Goal: Information Seeking & Learning: Find contact information

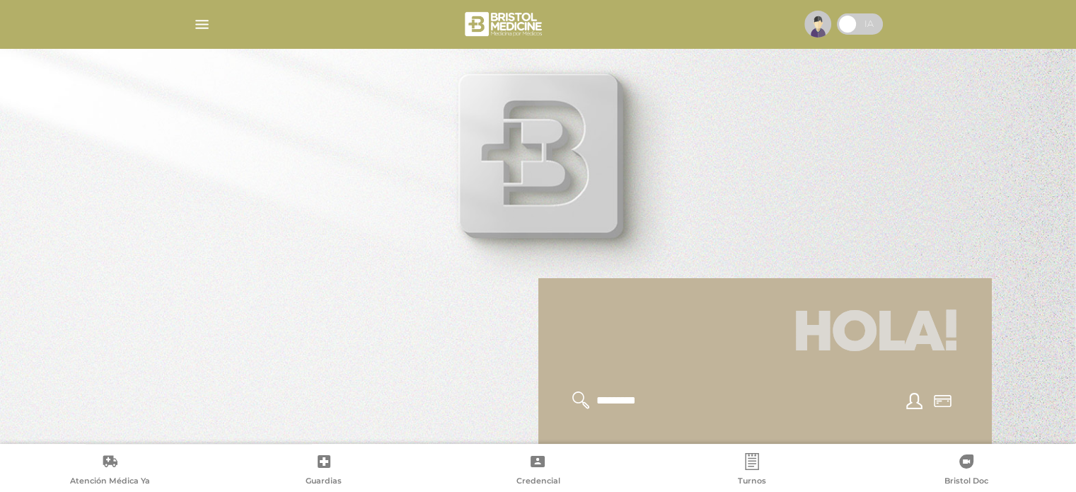
click at [201, 28] on img "button" at bounding box center [202, 25] width 18 height 18
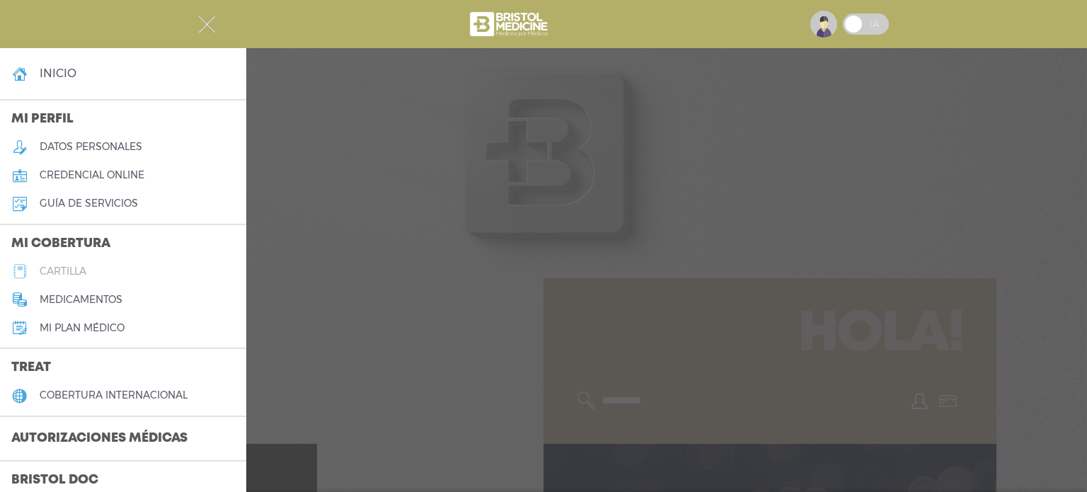
click at [76, 270] on h5 "cartilla" at bounding box center [63, 271] width 47 height 12
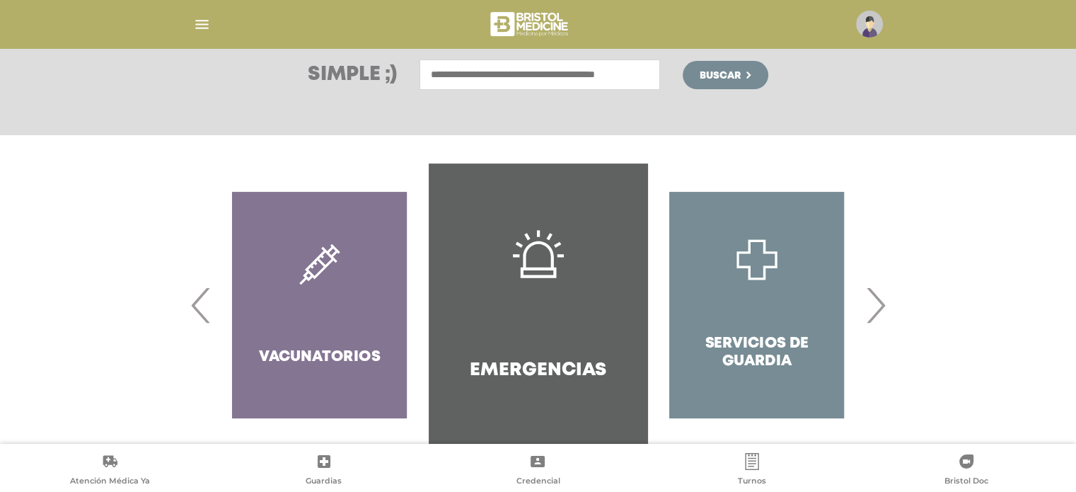
scroll to position [212, 0]
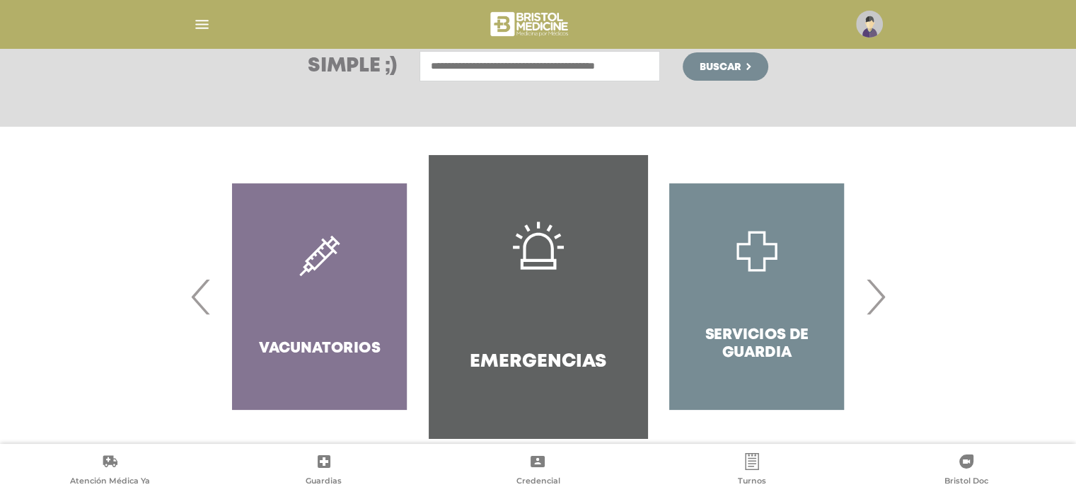
click at [877, 312] on span "›" at bounding box center [876, 296] width 28 height 76
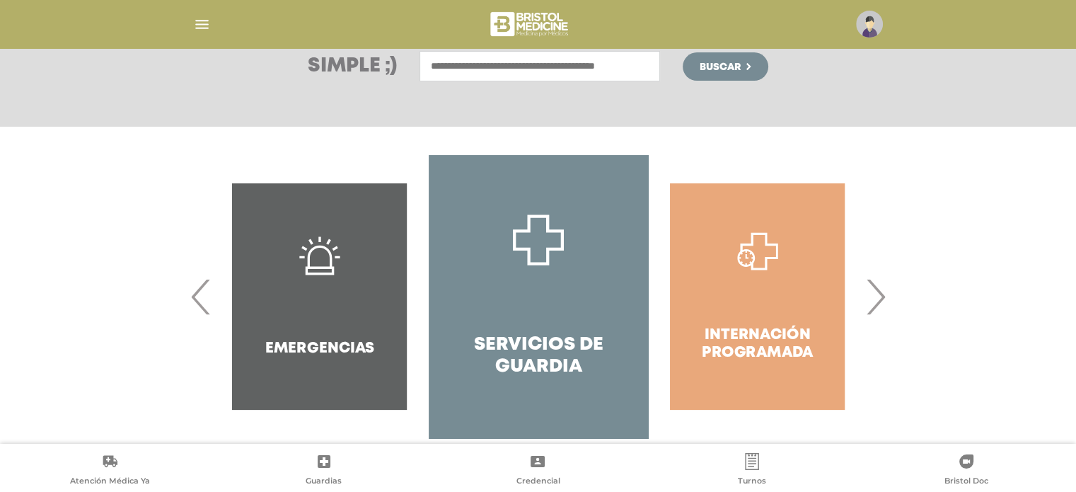
click at [877, 312] on span "›" at bounding box center [876, 296] width 28 height 76
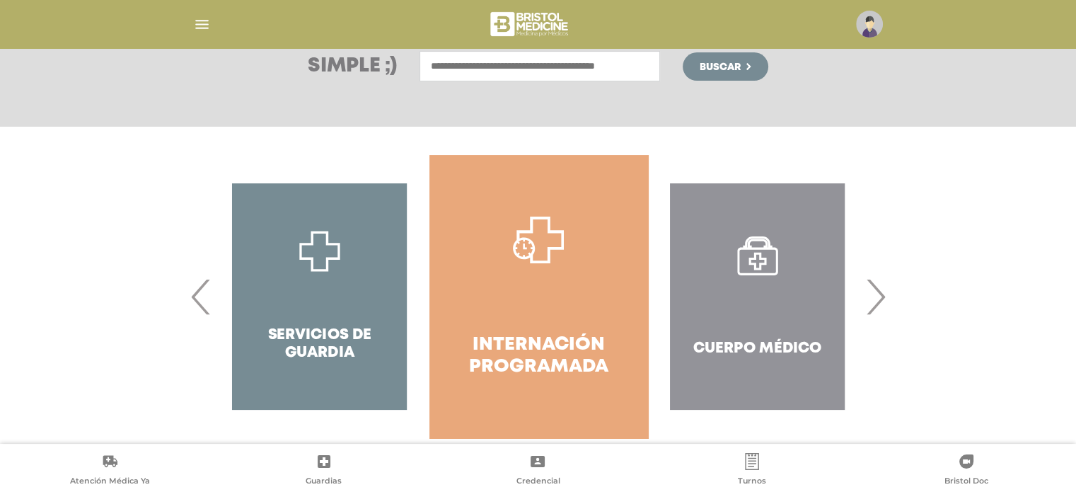
click at [877, 312] on span "›" at bounding box center [876, 296] width 28 height 76
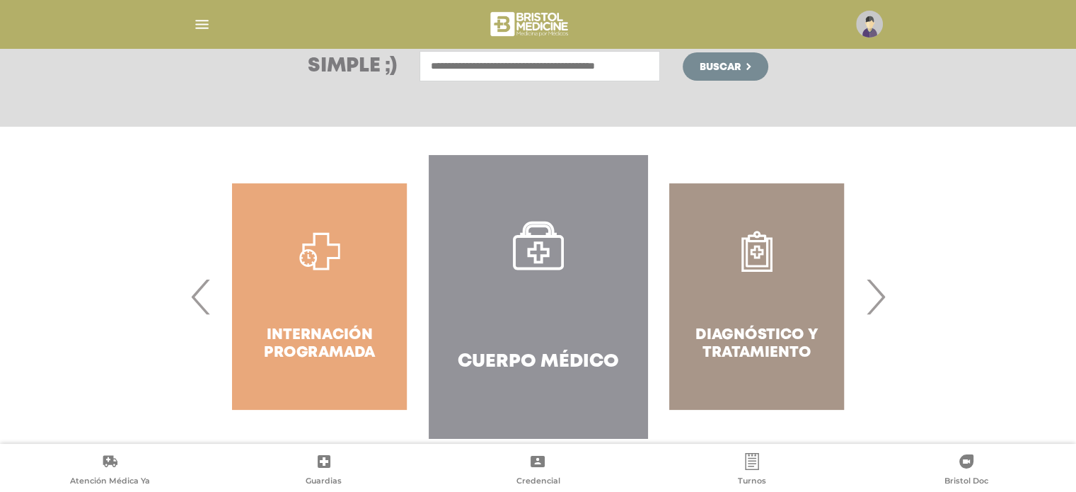
click at [877, 312] on span "›" at bounding box center [876, 296] width 28 height 76
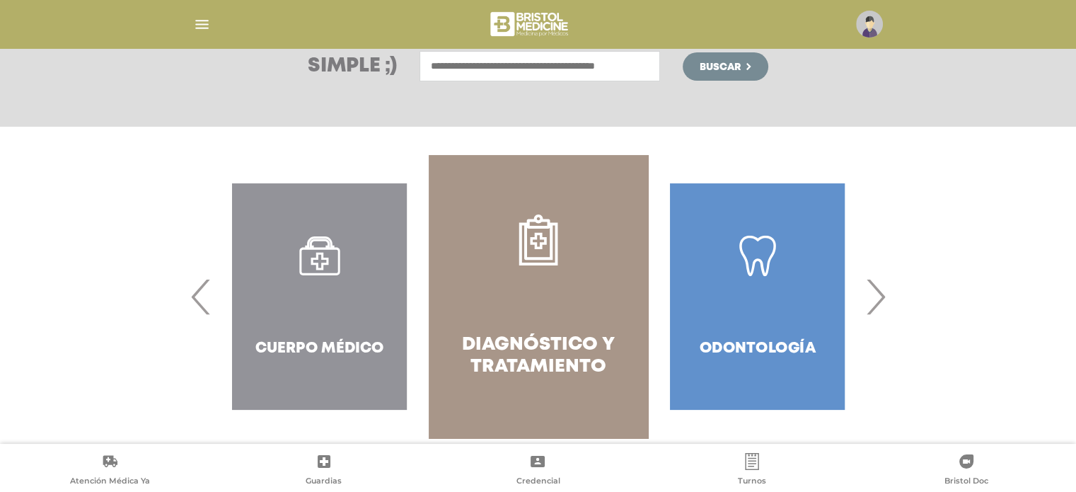
click at [877, 312] on span "›" at bounding box center [876, 296] width 28 height 76
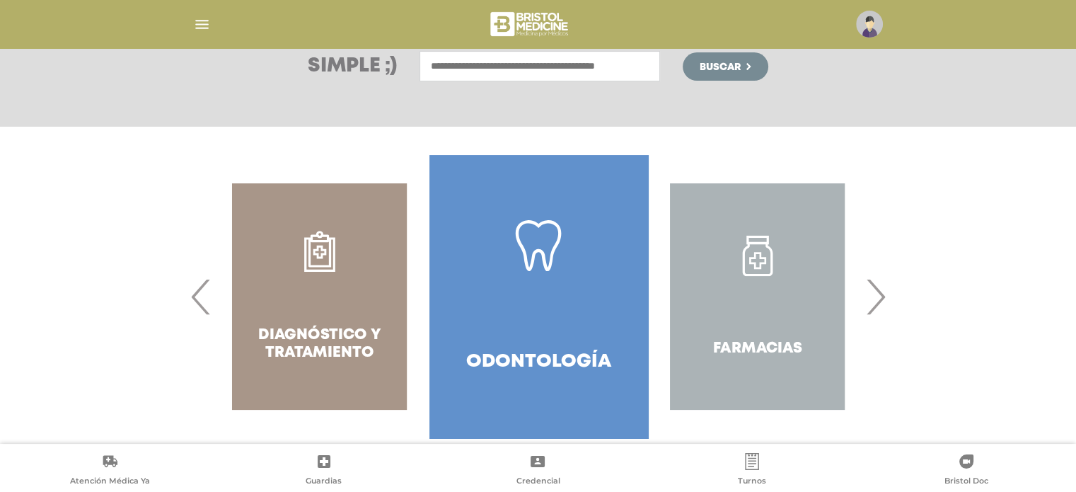
click at [877, 312] on span "›" at bounding box center [876, 296] width 28 height 76
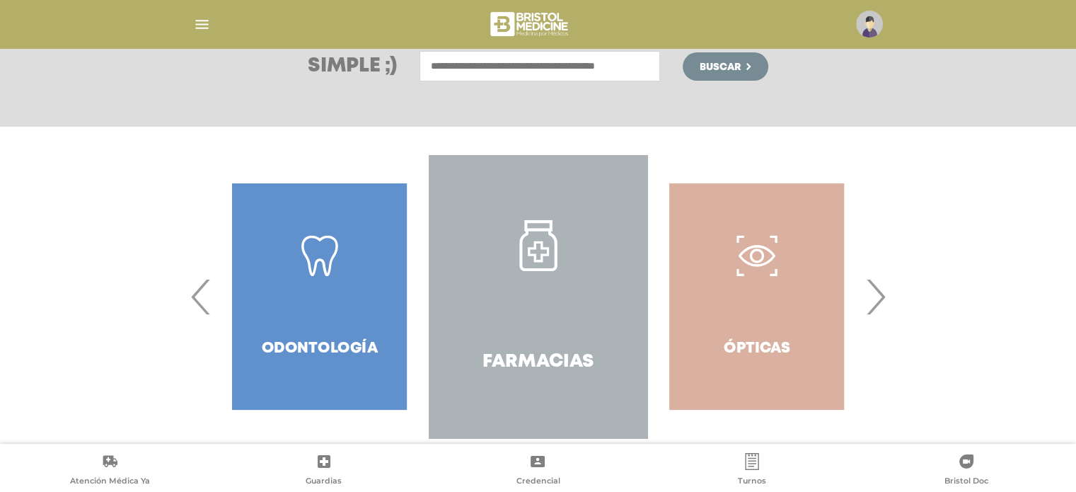
click at [877, 312] on span "›" at bounding box center [876, 296] width 28 height 76
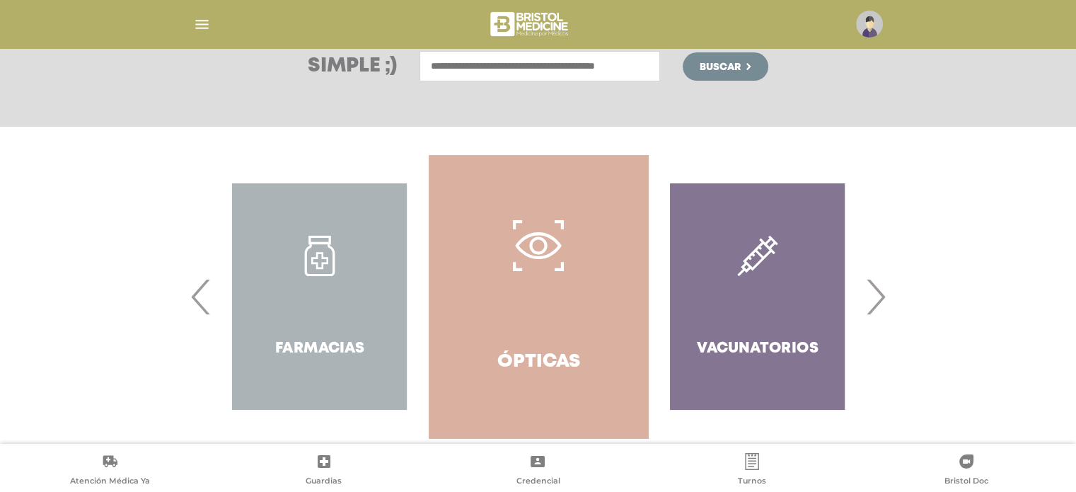
click at [877, 312] on span "›" at bounding box center [876, 296] width 28 height 76
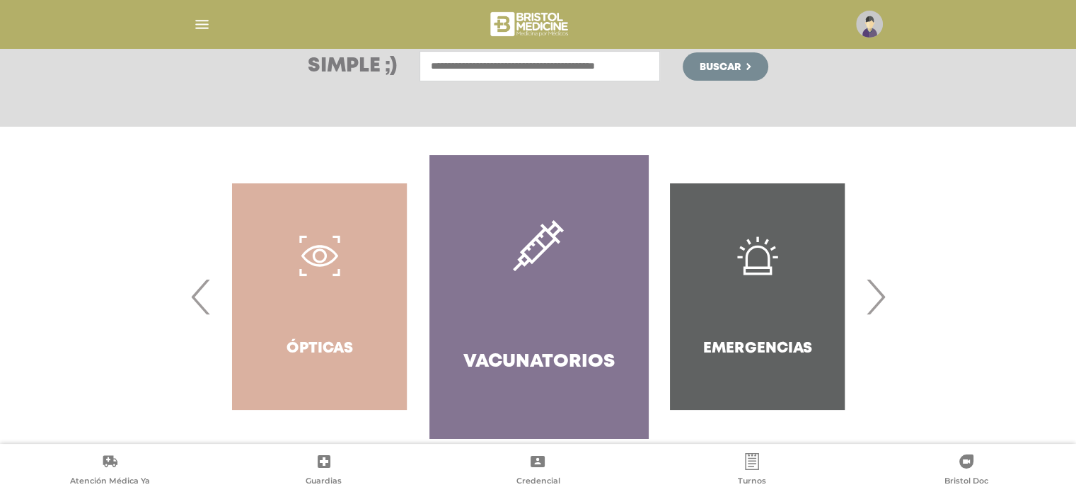
click at [877, 312] on span "›" at bounding box center [876, 296] width 28 height 76
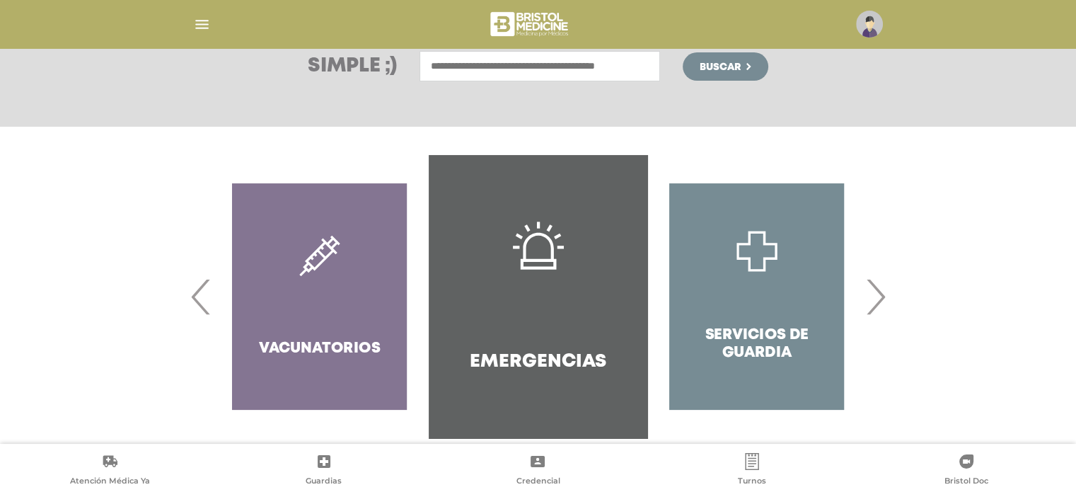
click at [877, 311] on span "›" at bounding box center [876, 296] width 28 height 76
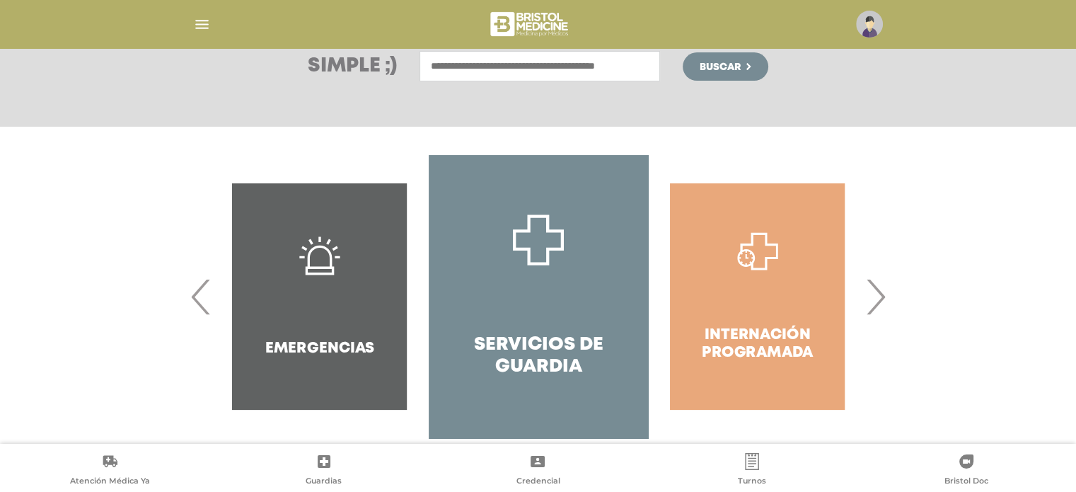
click at [877, 311] on span "›" at bounding box center [876, 296] width 28 height 76
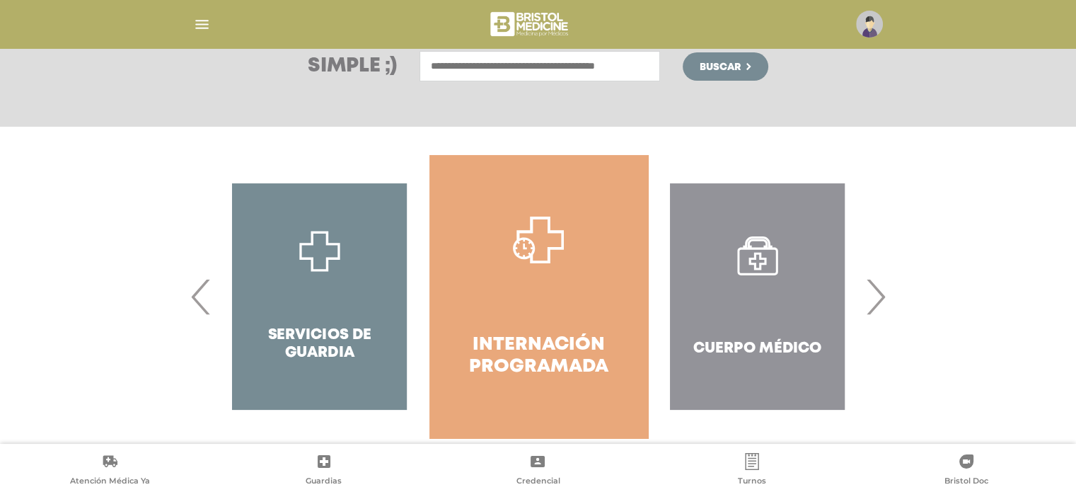
click at [877, 311] on span "›" at bounding box center [876, 296] width 28 height 76
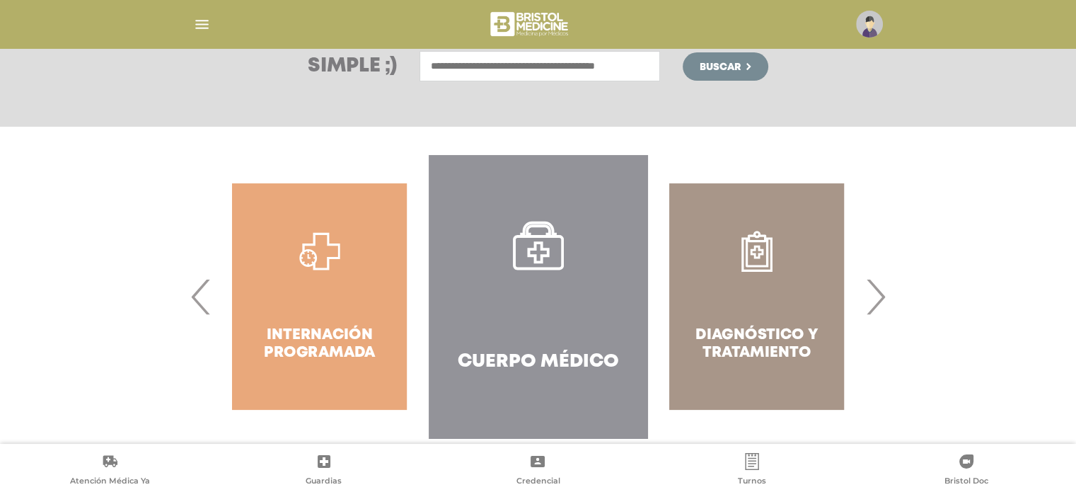
click at [510, 272] on link "Cuerpo Médico" at bounding box center [538, 296] width 219 height 283
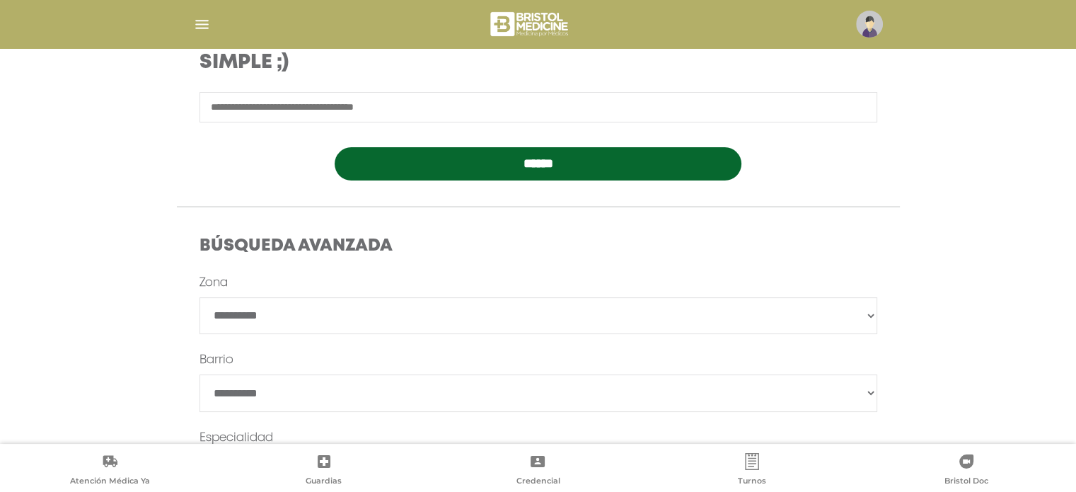
scroll to position [283, 0]
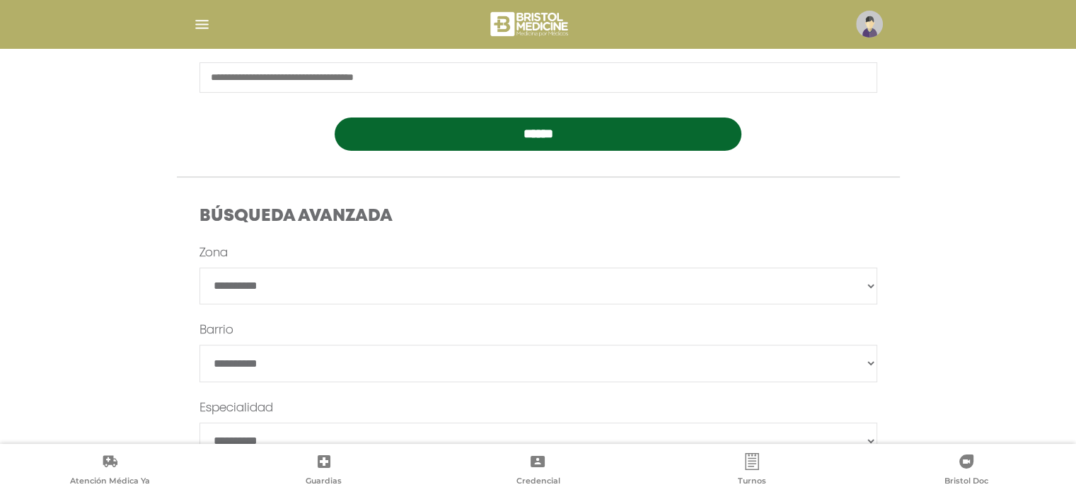
click at [238, 275] on select "**********" at bounding box center [539, 285] width 678 height 37
select select "****"
click at [200, 267] on select "**********" at bounding box center [539, 285] width 678 height 37
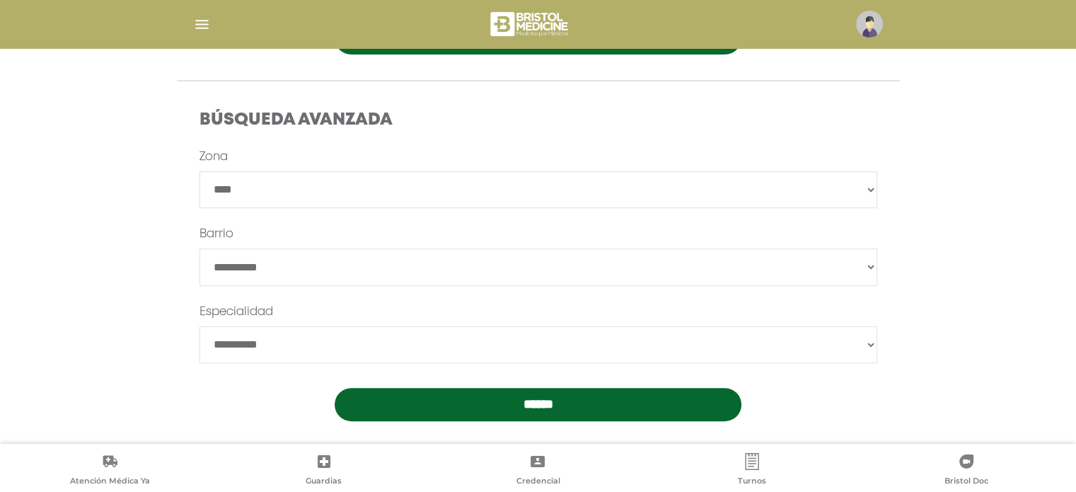
scroll to position [392, 0]
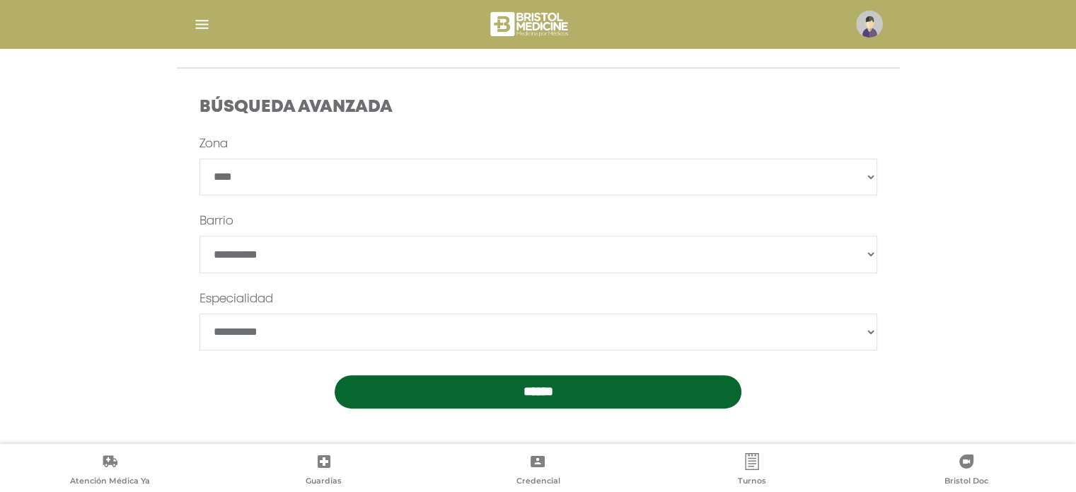
click at [246, 318] on select "**********" at bounding box center [539, 331] width 678 height 37
click at [292, 330] on select "**********" at bounding box center [539, 331] width 678 height 37
select select "**********"
click at [200, 313] on select "**********" at bounding box center [539, 331] width 678 height 37
click at [372, 384] on input "******" at bounding box center [538, 391] width 407 height 33
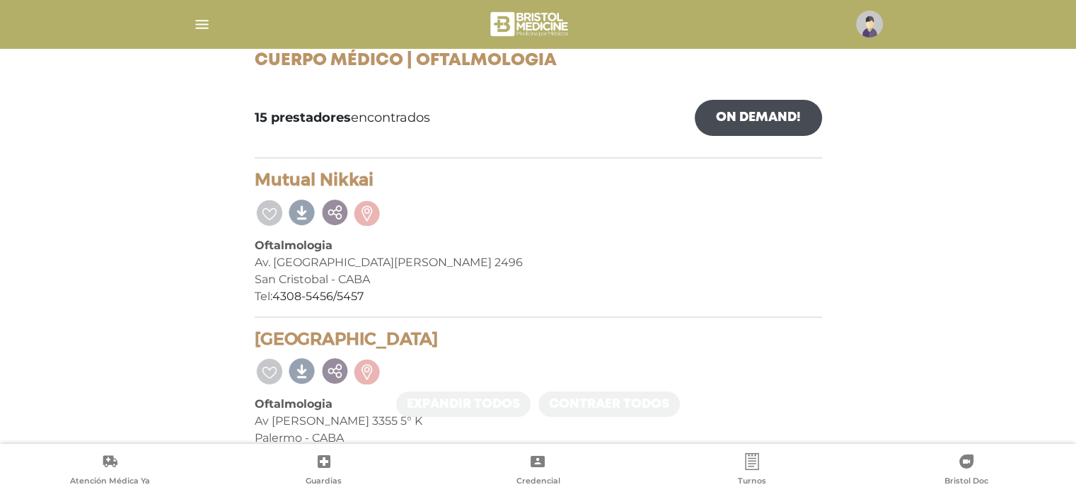
scroll to position [283, 0]
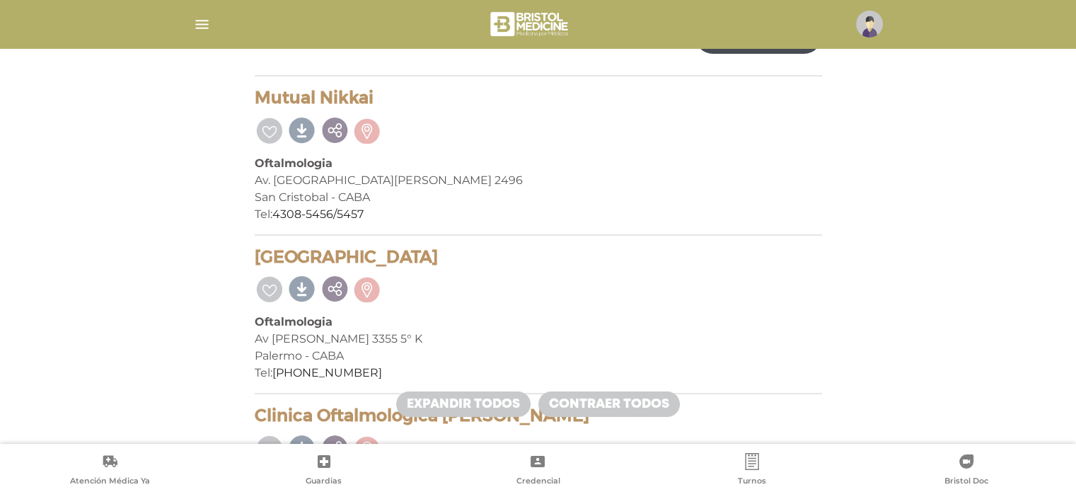
drag, startPoint x: 259, startPoint y: 98, endPoint x: 373, endPoint y: 97, distance: 113.9
click at [373, 97] on h4 "Mutual Nikkai" at bounding box center [539, 98] width 568 height 21
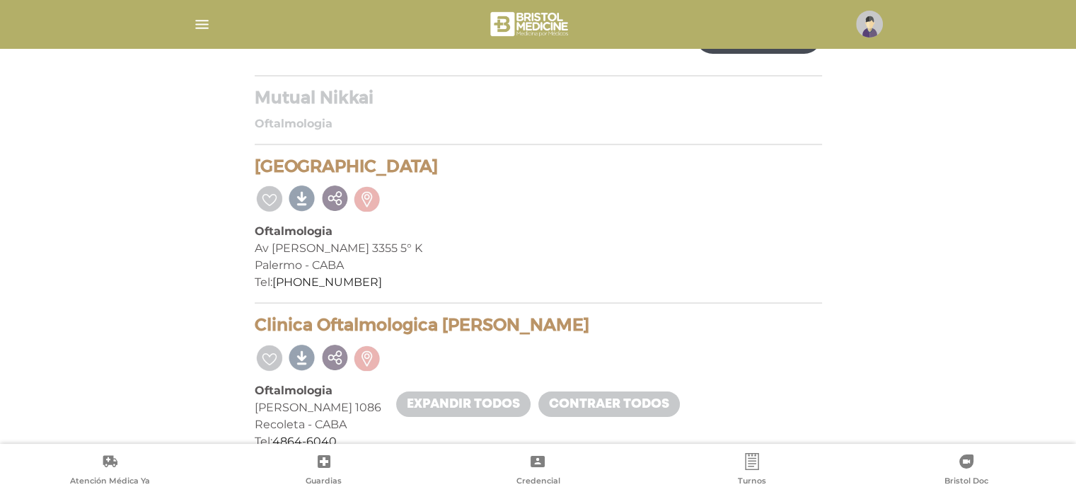
copy h4 "Mutual Nikkai"
click at [421, 135] on div "Mutual Nikkai Oftalmologia Av. San Juan 2496 San Cristobal - CABA Tel: 4308-545…" at bounding box center [539, 116] width 568 height 57
drag, startPoint x: 257, startPoint y: 160, endPoint x: 418, endPoint y: 169, distance: 161.6
click at [418, 169] on h4 "Jove Health Center" at bounding box center [539, 166] width 568 height 21
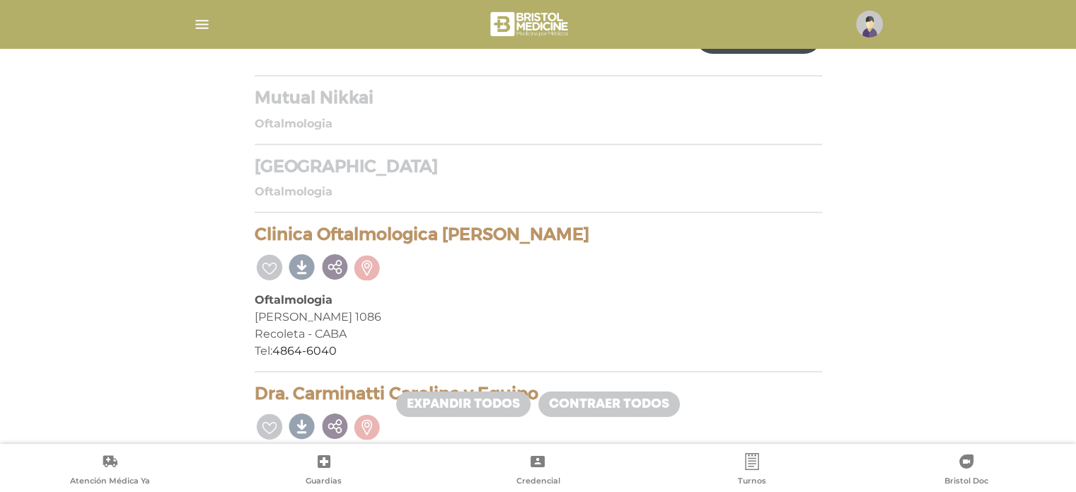
copy h4 "Jove Health Center"
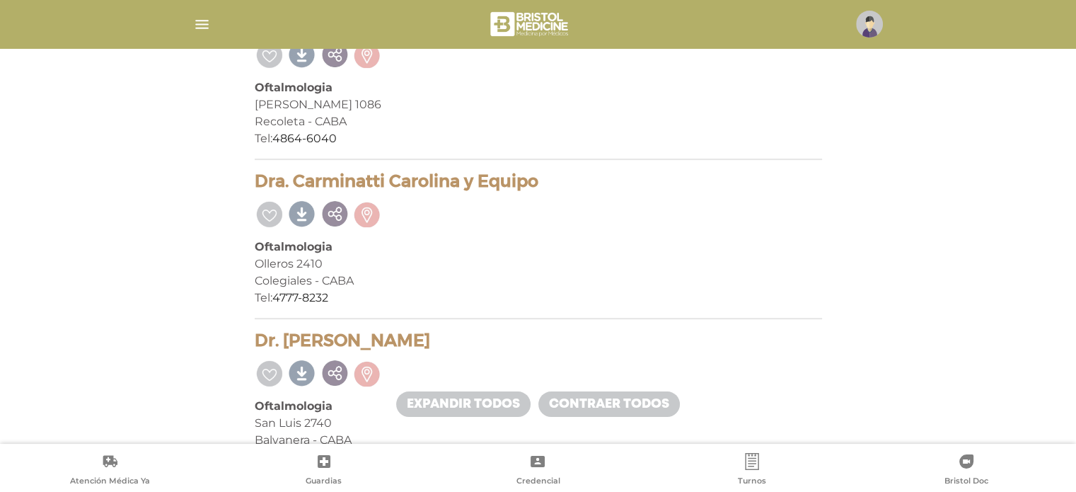
scroll to position [425, 0]
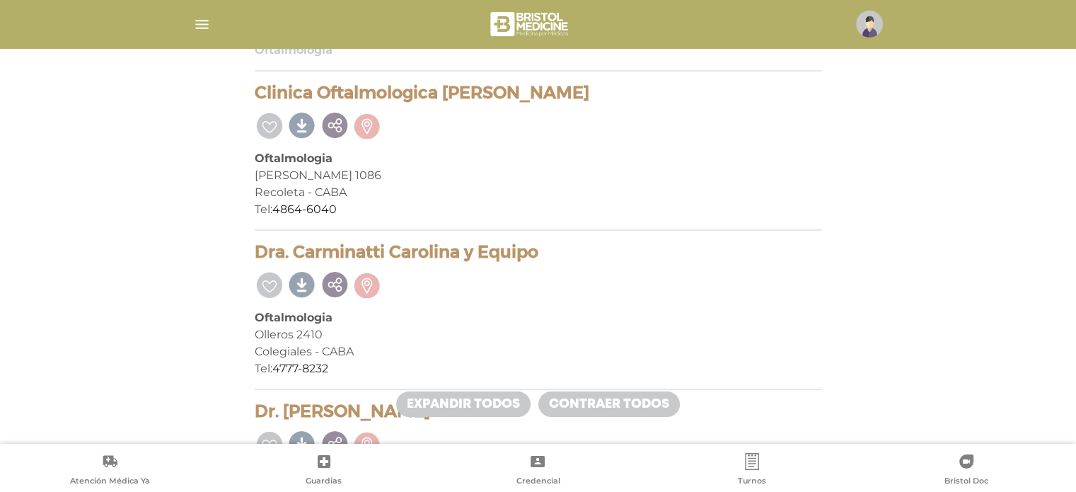
drag, startPoint x: 260, startPoint y: 89, endPoint x: 535, endPoint y: 81, distance: 275.4
copy h4 "Clinica Oftalmologica Dr. Soriano"
drag, startPoint x: 877, startPoint y: 163, endPoint x: 869, endPoint y: 113, distance: 50.3
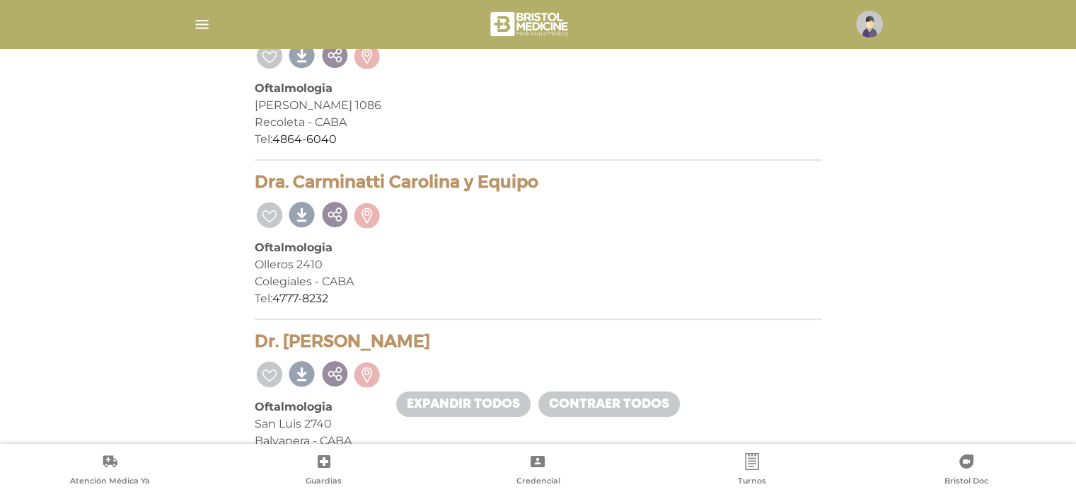
scroll to position [495, 0]
drag, startPoint x: 253, startPoint y: 181, endPoint x: 545, endPoint y: 178, distance: 291.6
copy h4 "Dra. Carminatti Carolina y Equipo"
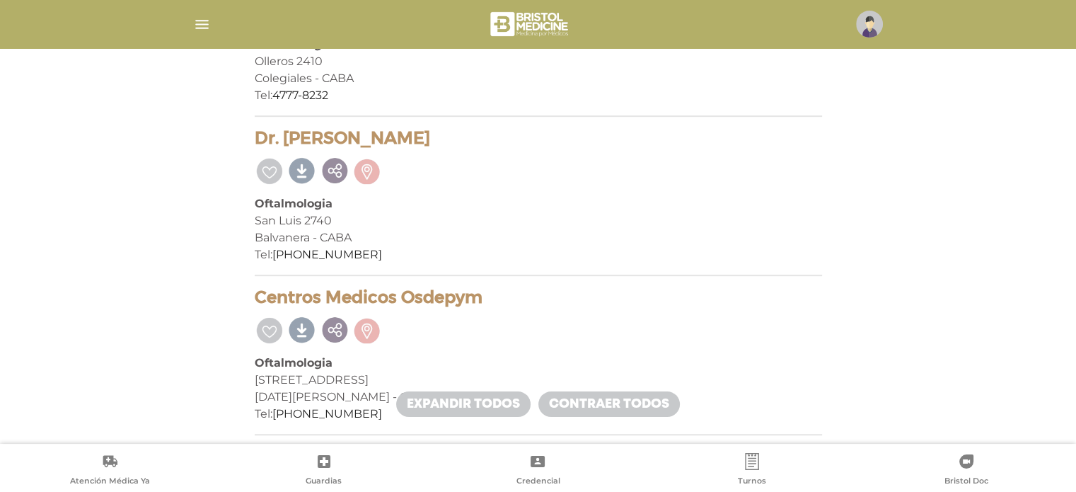
scroll to position [778, 0]
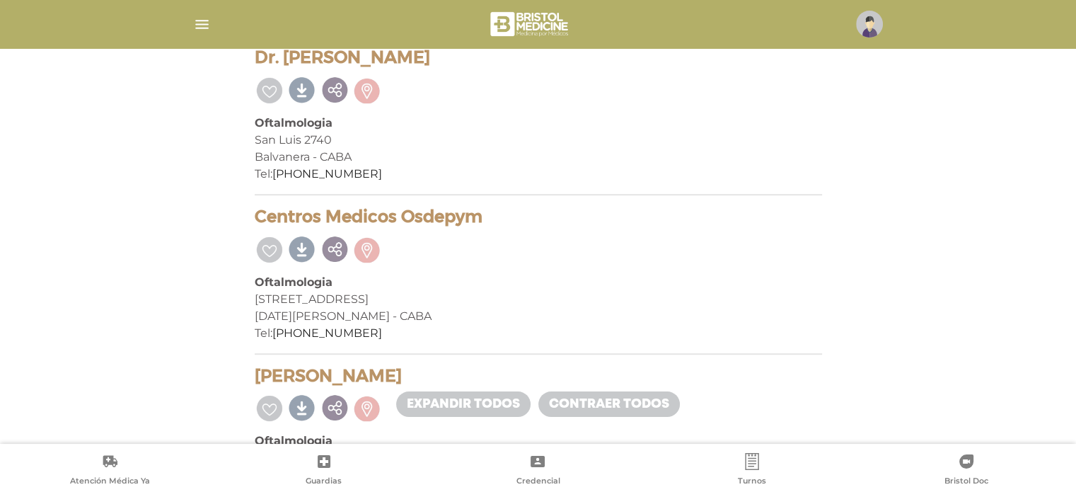
drag, startPoint x: 253, startPoint y: 212, endPoint x: 485, endPoint y: 225, distance: 233.2
copy h4 "Centros Medicos Osdepym"
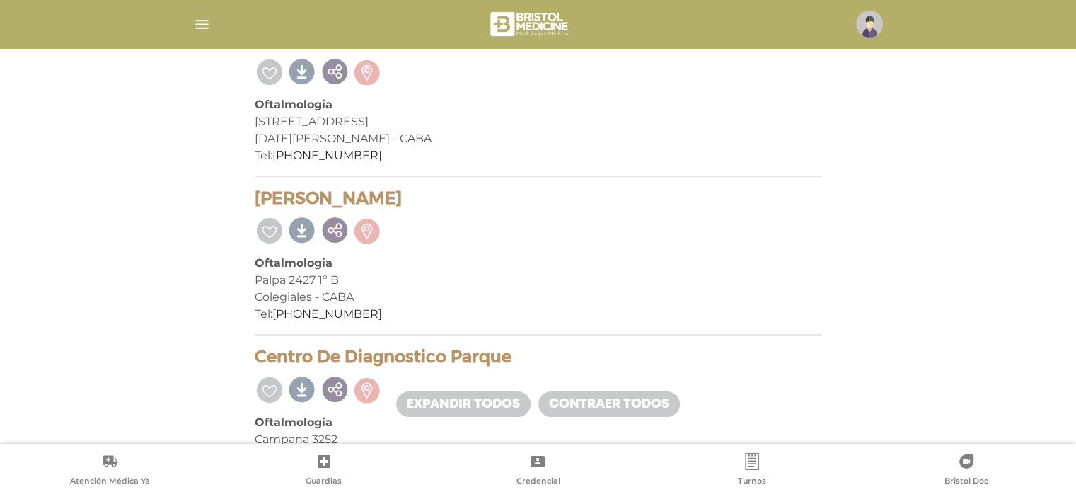
scroll to position [991, 0]
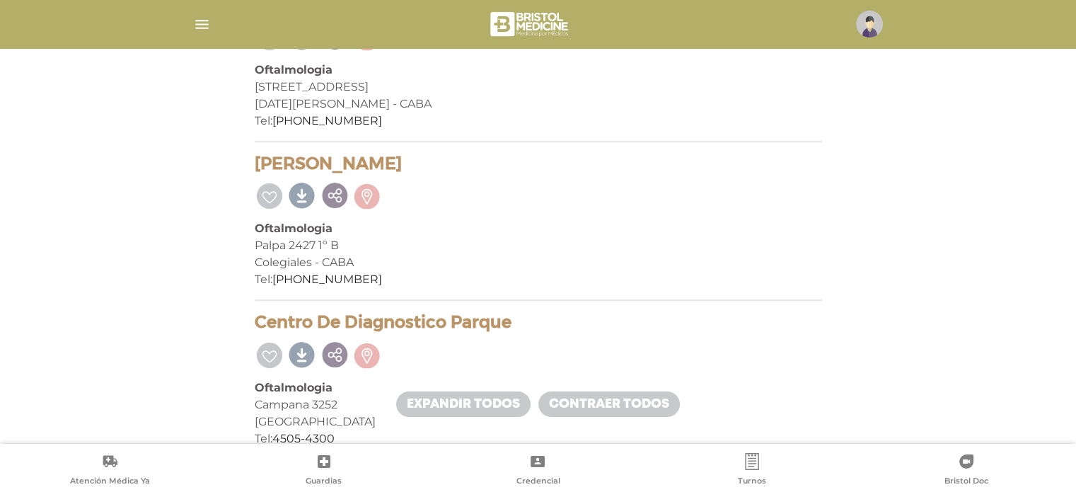
click at [550, 256] on div "Colegiales - CABA" at bounding box center [539, 262] width 568 height 17
drag, startPoint x: 253, startPoint y: 161, endPoint x: 383, endPoint y: 168, distance: 130.4
click at [383, 168] on div "15 prestadores encontrados On Demand! mostrar en mi área Mostrar en mapa Demasi…" at bounding box center [538, 442] width 589 height 2286
copy h4 "Polisky Nicolás"
click at [498, 220] on div "Oftalmologia" at bounding box center [539, 228] width 568 height 17
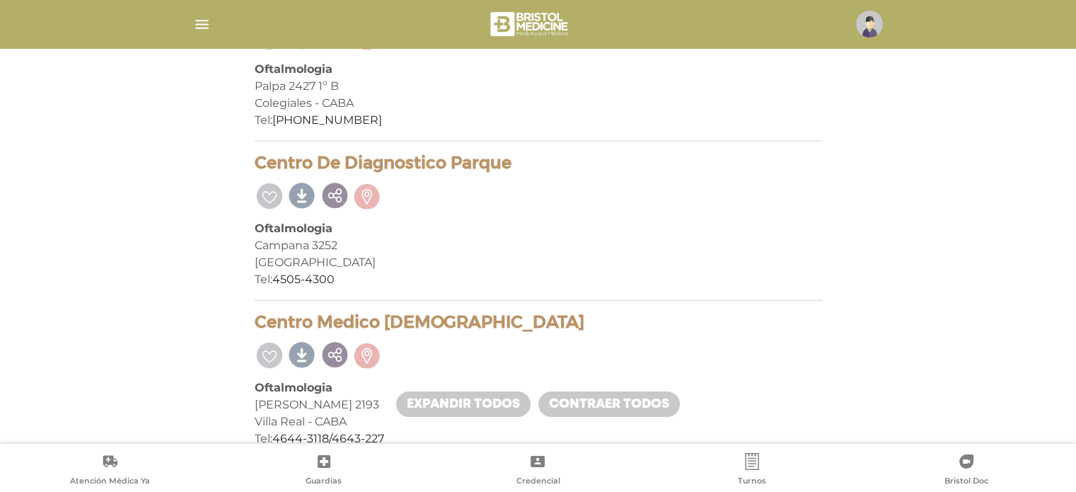
scroll to position [1203, 0]
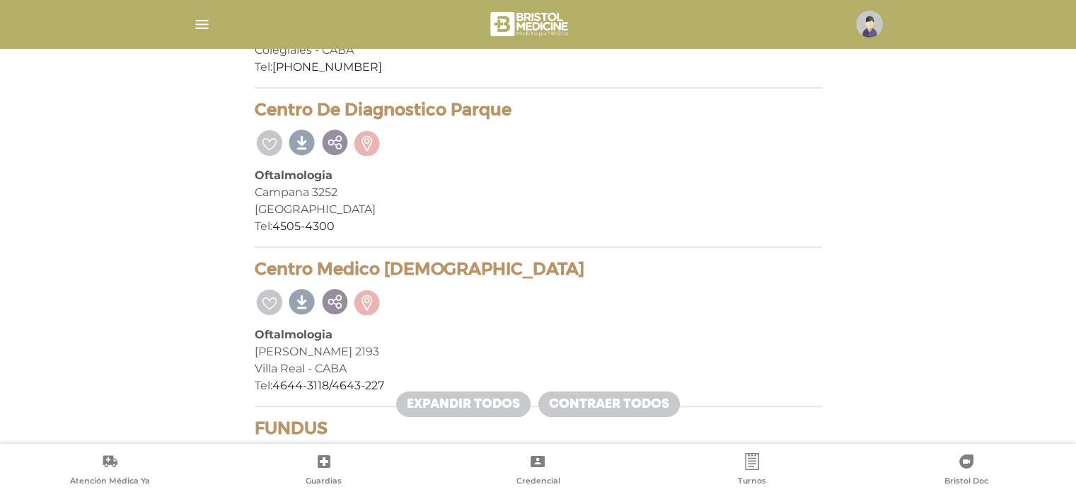
drag, startPoint x: 256, startPoint y: 105, endPoint x: 541, endPoint y: 97, distance: 284.6
click at [541, 97] on div "Mutual Nikkai Oftalmologia Av. San Juan 2496 San Cristobal - CABA Tel: 4308-545…" at bounding box center [539, 265] width 568 height 2194
copy h4 "Centro De Diagnostico Parque"
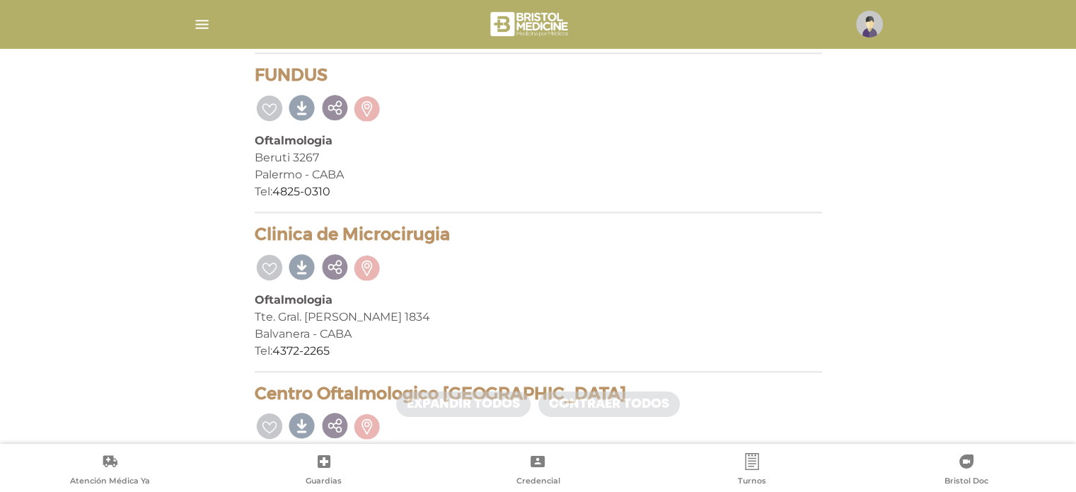
scroll to position [1557, 0]
drag, startPoint x: 258, startPoint y: 69, endPoint x: 323, endPoint y: 72, distance: 65.2
click at [323, 72] on h4 "FUNDUS" at bounding box center [539, 74] width 568 height 21
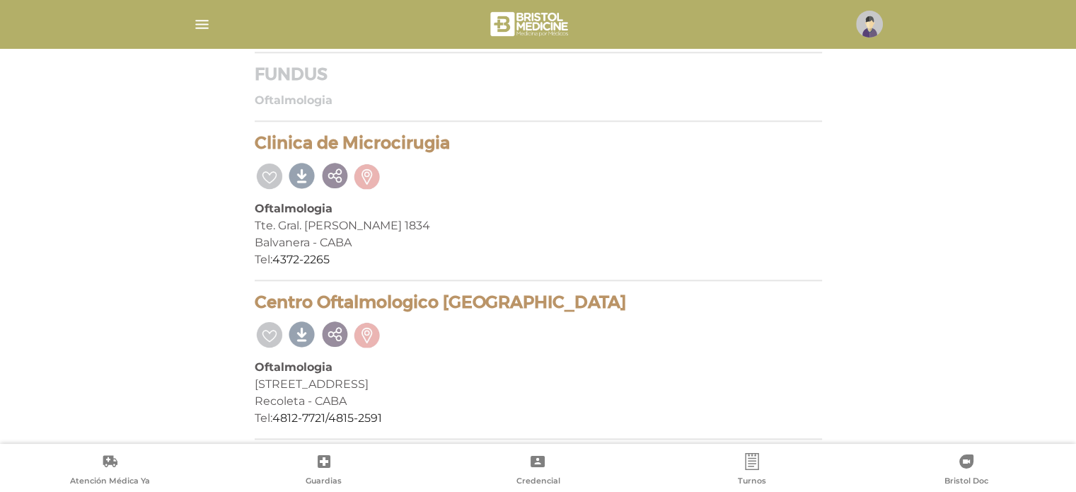
copy h4 "FUNDUS"
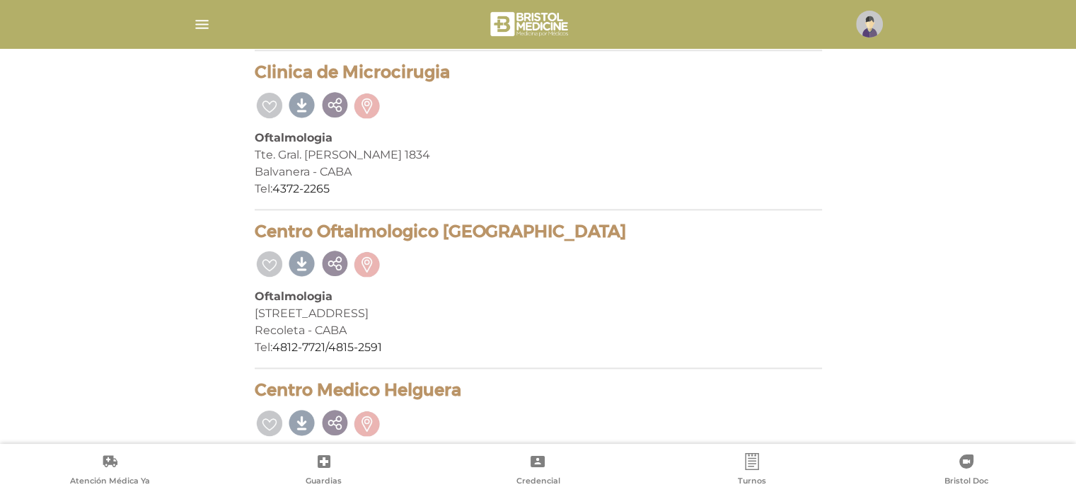
scroll to position [1698, 0]
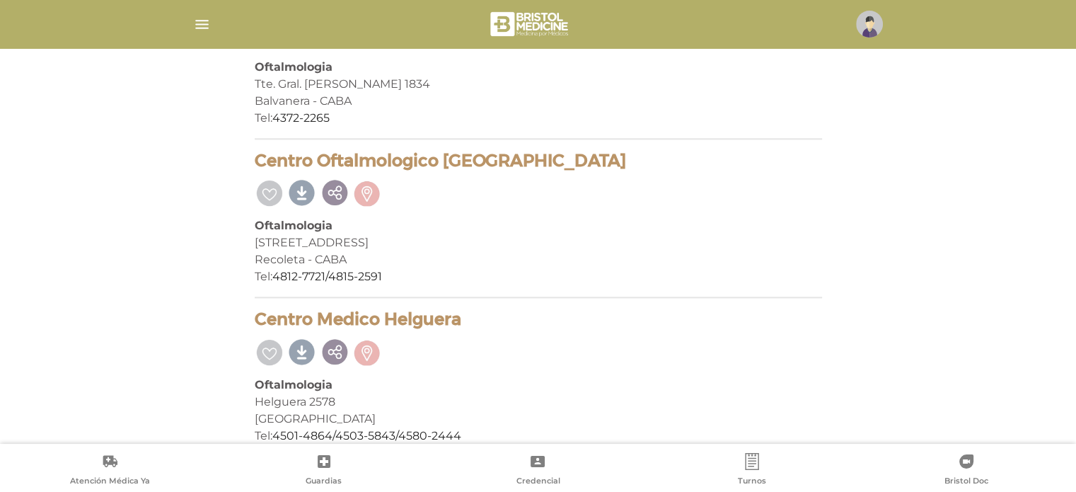
drag, startPoint x: 252, startPoint y: 236, endPoint x: 361, endPoint y: 237, distance: 109.0
copy div "Av.Callao 1178 4° D"
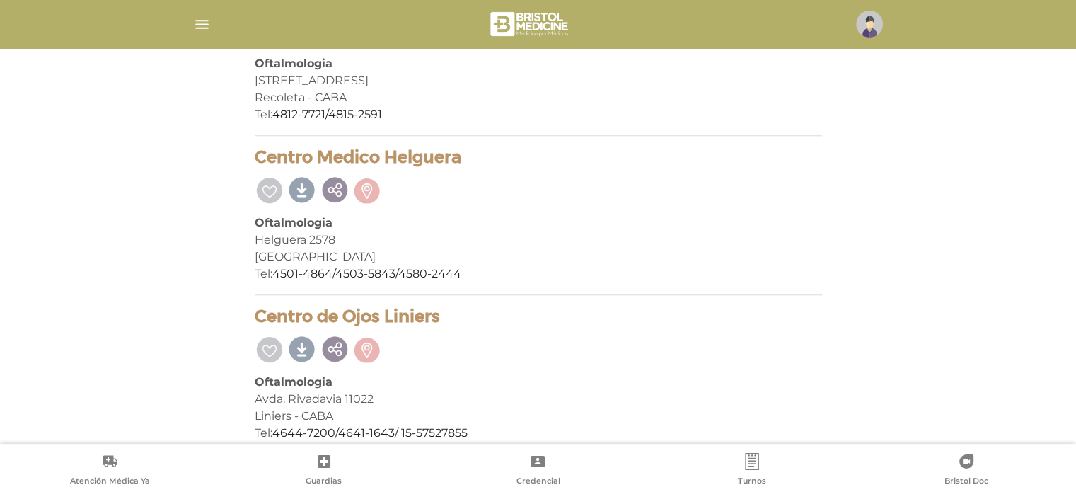
scroll to position [1840, 0]
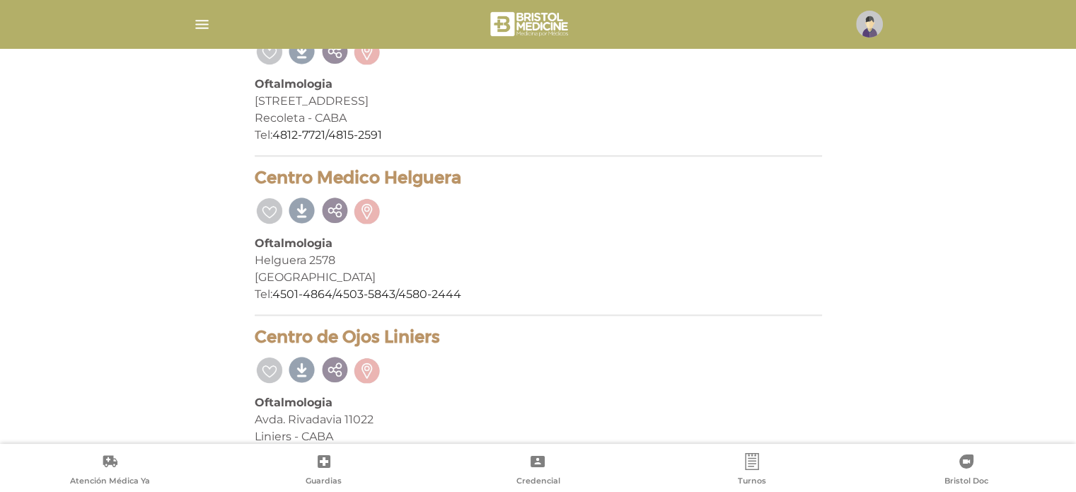
drag, startPoint x: 259, startPoint y: 175, endPoint x: 462, endPoint y: 178, distance: 203.1
click at [462, 178] on h4 "Centro Medico Helguera" at bounding box center [539, 178] width 568 height 21
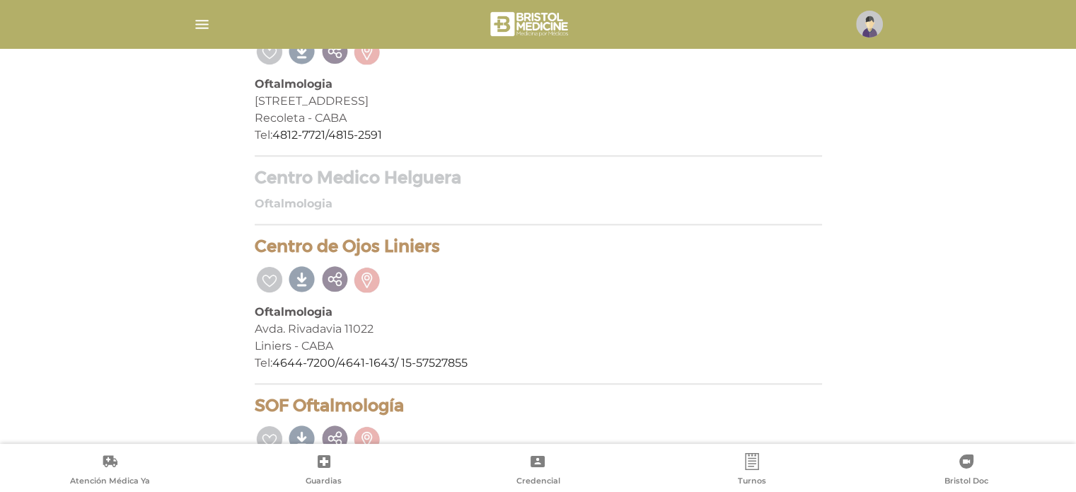
copy h4 "Centro Medico Helguera"
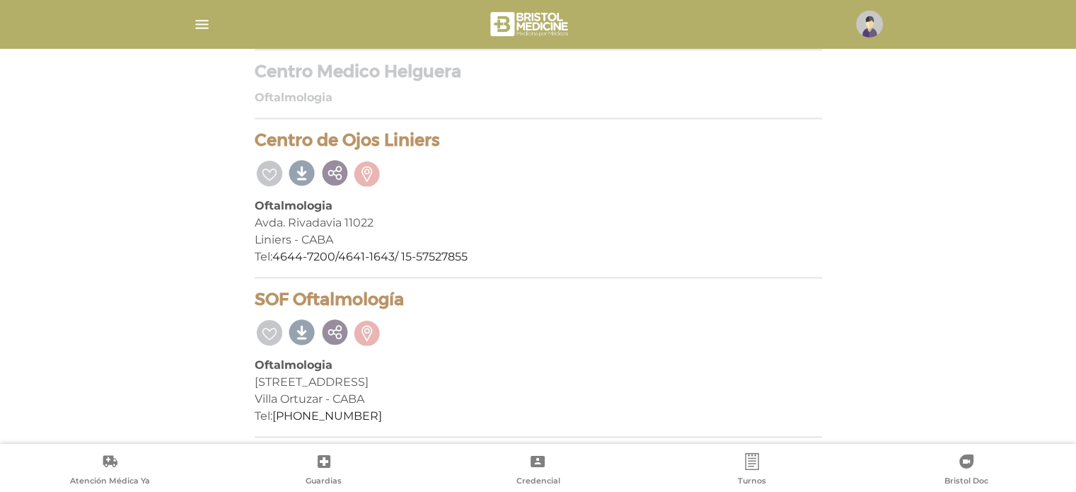
scroll to position [1875, 0]
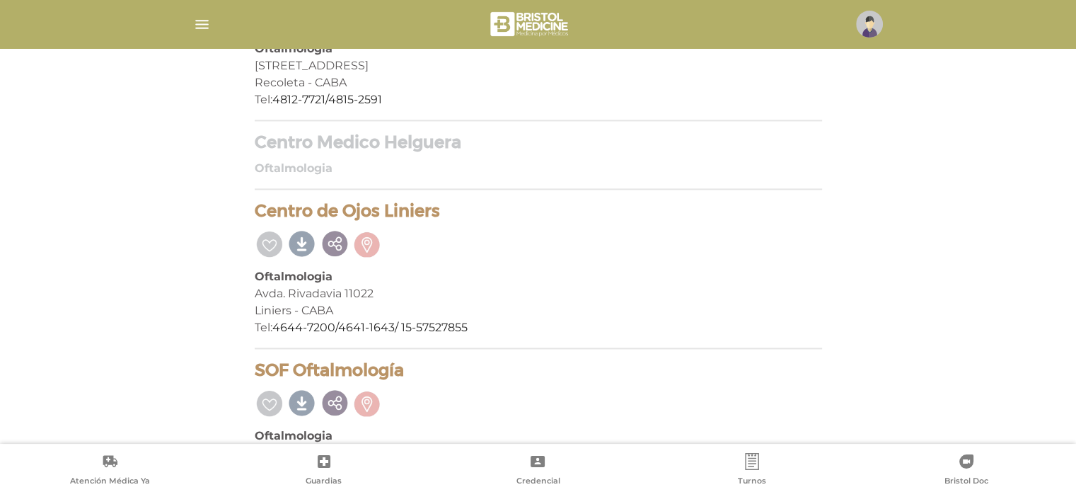
click at [362, 141] on h4 "Centro Medico Helguera" at bounding box center [539, 142] width 568 height 21
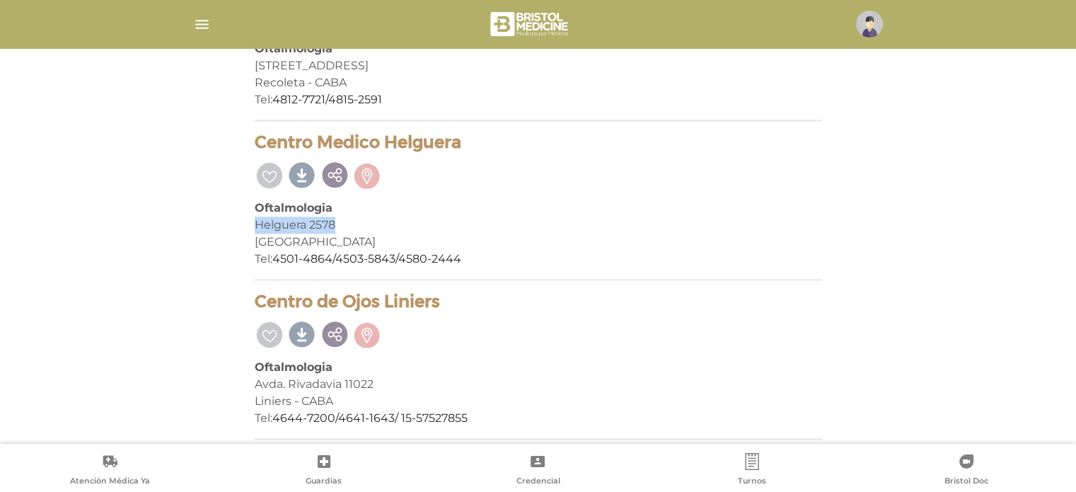
drag, startPoint x: 255, startPoint y: 221, endPoint x: 379, endPoint y: 226, distance: 123.9
click at [379, 226] on div "Helguera 2578" at bounding box center [539, 225] width 568 height 17
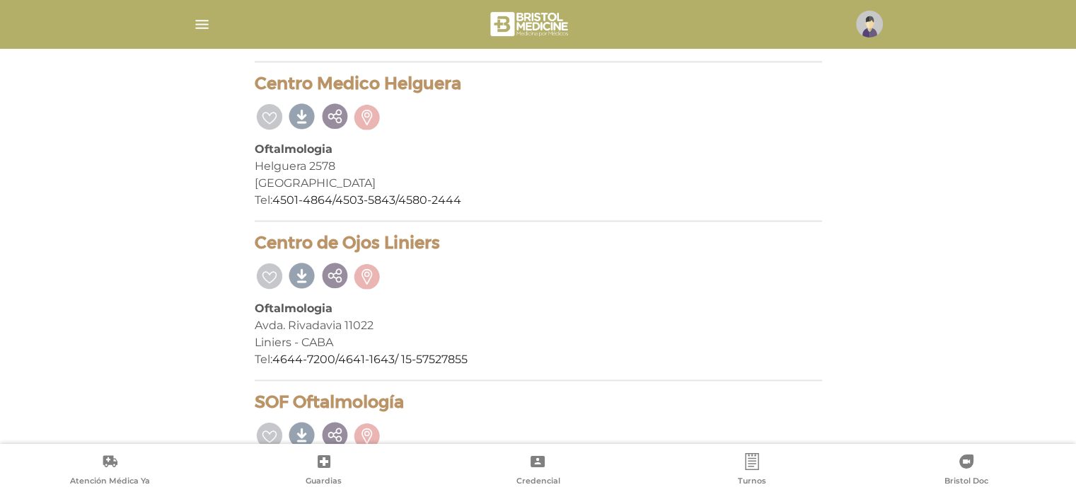
scroll to position [2017, 0]
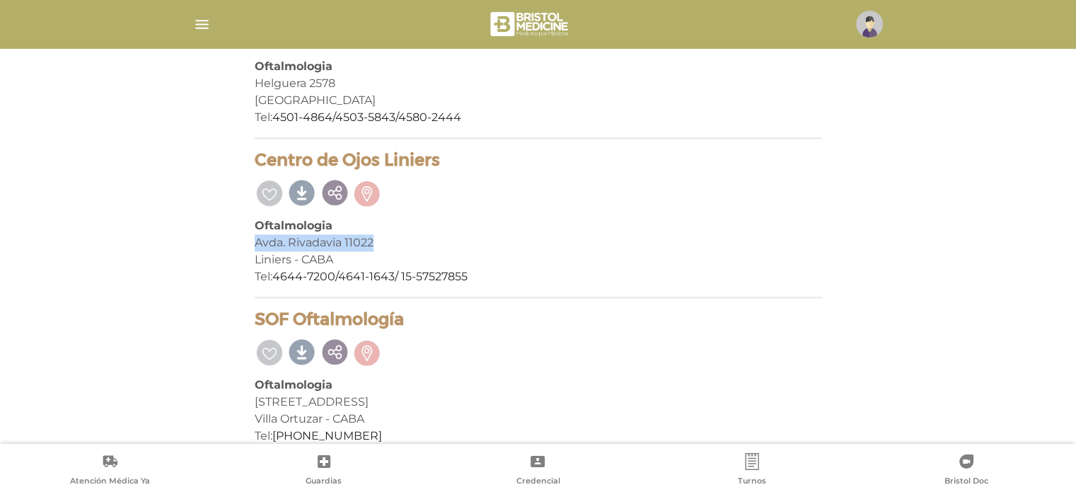
drag, startPoint x: 255, startPoint y: 237, endPoint x: 385, endPoint y: 237, distance: 130.2
click at [385, 237] on div "Avda. Rivadavia 11022" at bounding box center [539, 242] width 568 height 17
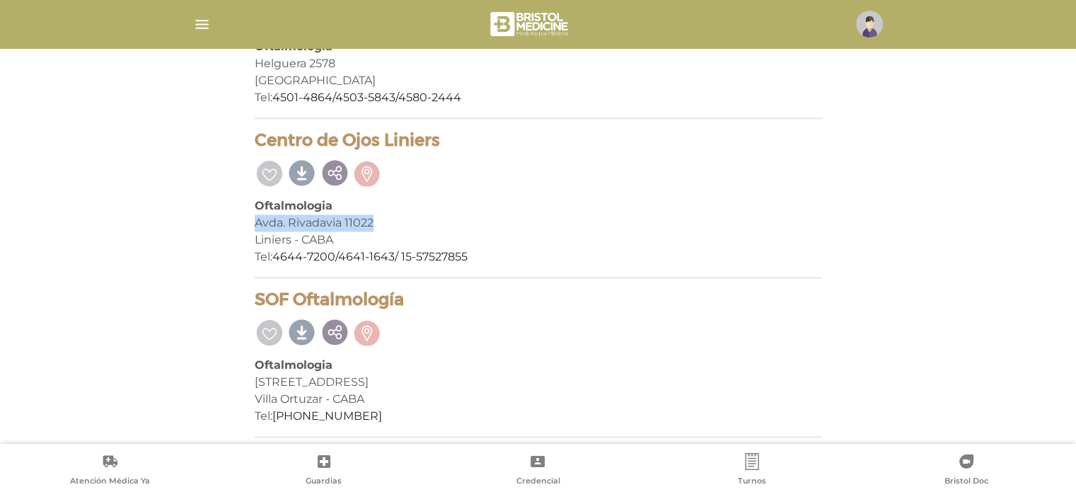
drag, startPoint x: 255, startPoint y: 376, endPoint x: 364, endPoint y: 379, distance: 109.7
click at [364, 379] on div "Av Triunvirato 3176 Piso 1" at bounding box center [539, 382] width 568 height 17
drag, startPoint x: 257, startPoint y: 289, endPoint x: 406, endPoint y: 301, distance: 149.8
click at [406, 301] on h4 "SOF Oftalmología" at bounding box center [539, 299] width 568 height 21
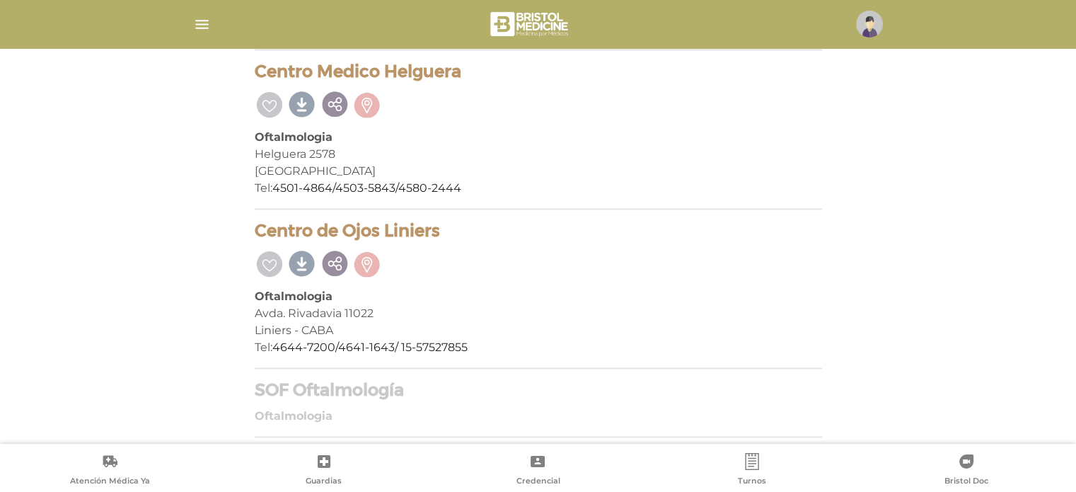
drag, startPoint x: 257, startPoint y: 224, endPoint x: 455, endPoint y: 228, distance: 198.2
click at [455, 228] on h4 "Centro de Ojos Liniers" at bounding box center [539, 231] width 568 height 21
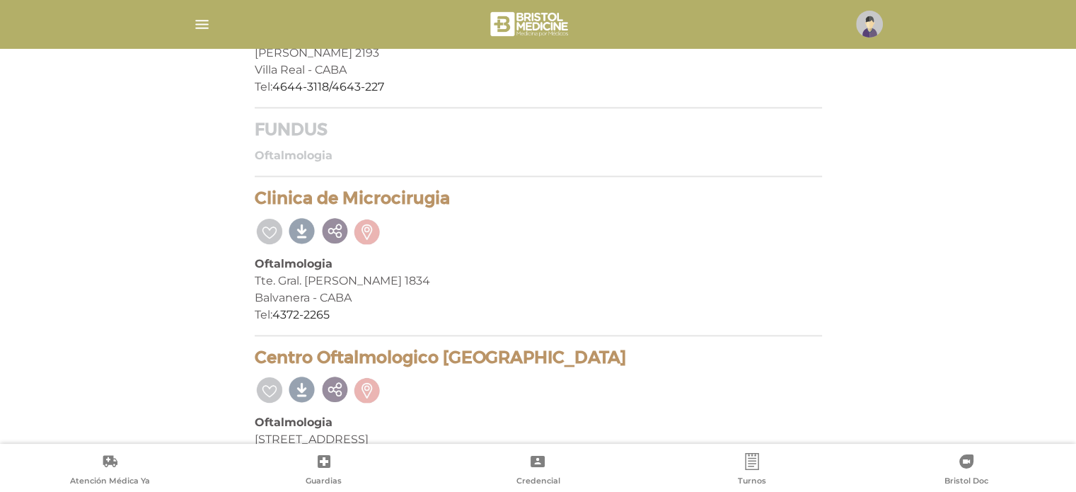
scroll to position [1360, 0]
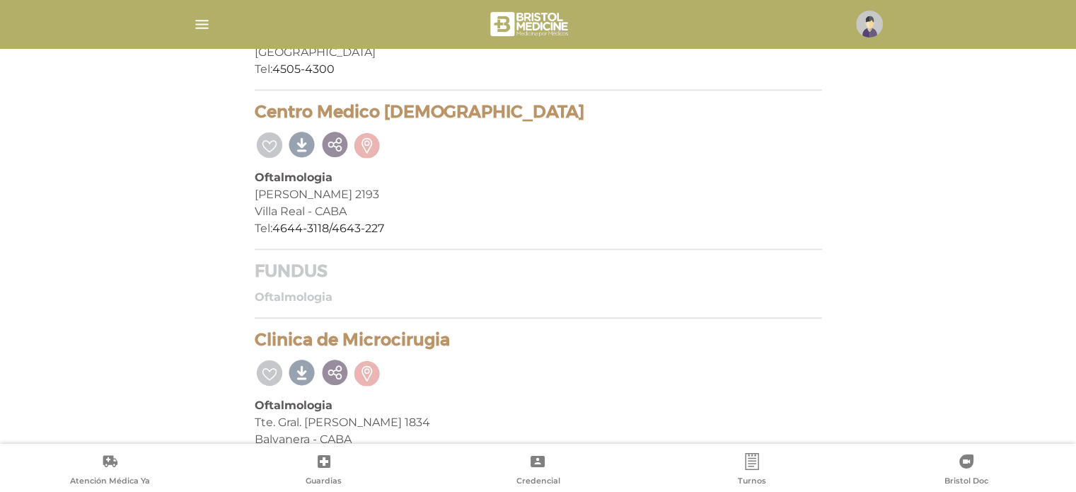
drag, startPoint x: 456, startPoint y: 335, endPoint x: 257, endPoint y: 330, distance: 199.6
click at [257, 330] on h4 "Clinica de Microcirugia" at bounding box center [539, 340] width 568 height 21
